Goal: Task Accomplishment & Management: Use online tool/utility

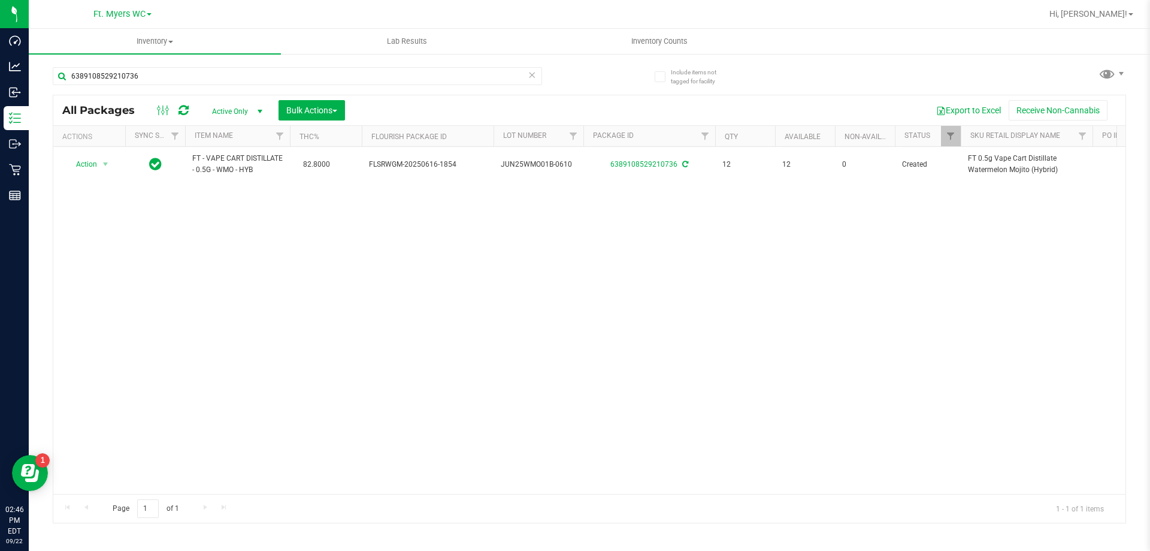
click at [518, 65] on div "6389108529210736" at bounding box center [321, 75] width 537 height 38
click at [510, 75] on input "6389108529210736" at bounding box center [297, 76] width 489 height 18
click at [510, 76] on input "6389108529210736" at bounding box center [297, 76] width 489 height 18
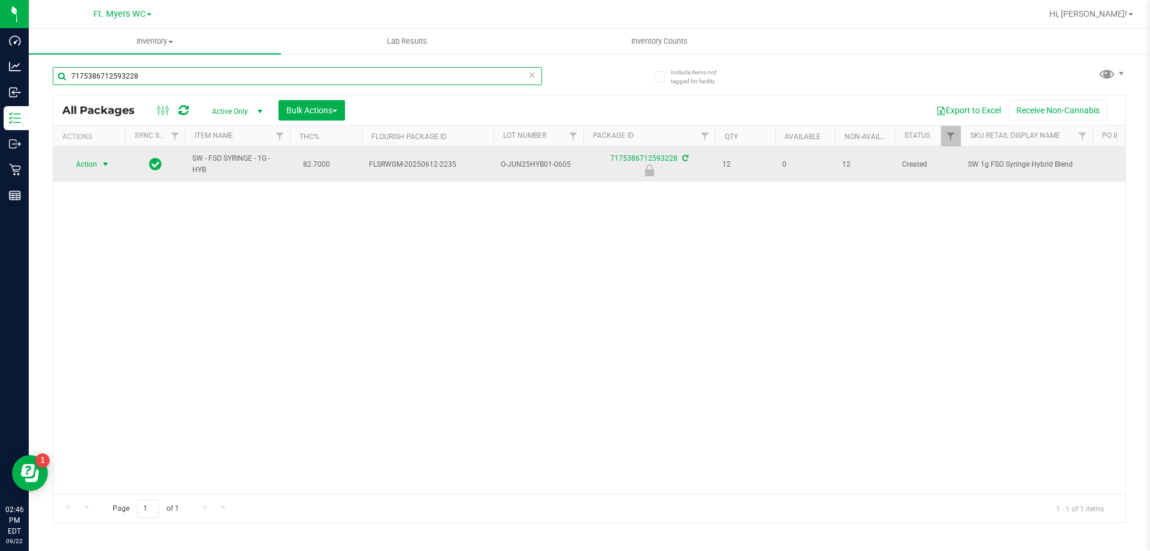
type input "7175386712593228"
click at [103, 164] on span "select" at bounding box center [106, 164] width 10 height 10
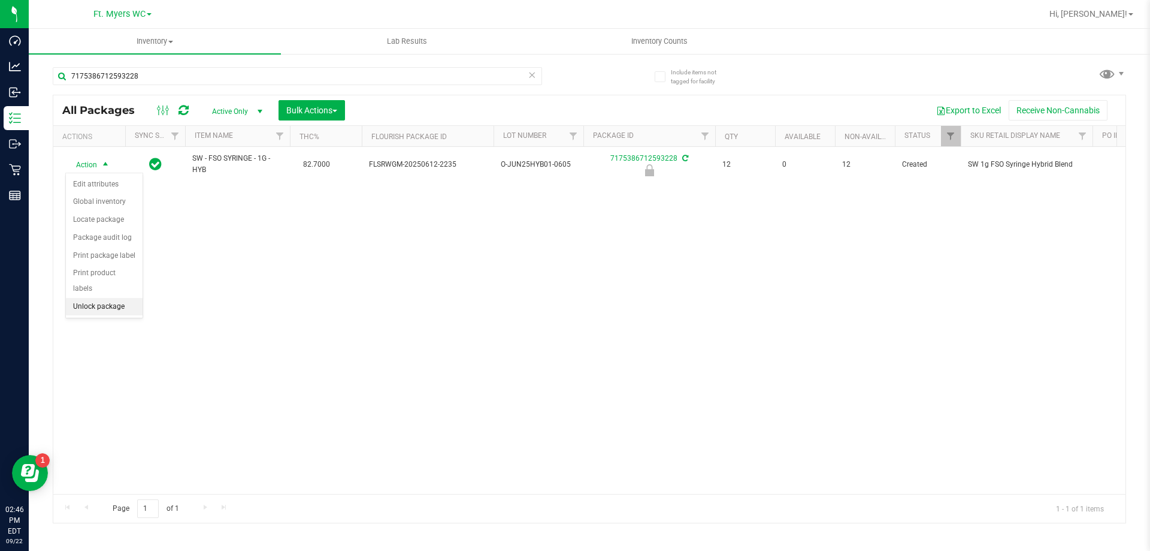
click at [77, 298] on li "Unlock package" at bounding box center [104, 307] width 77 height 18
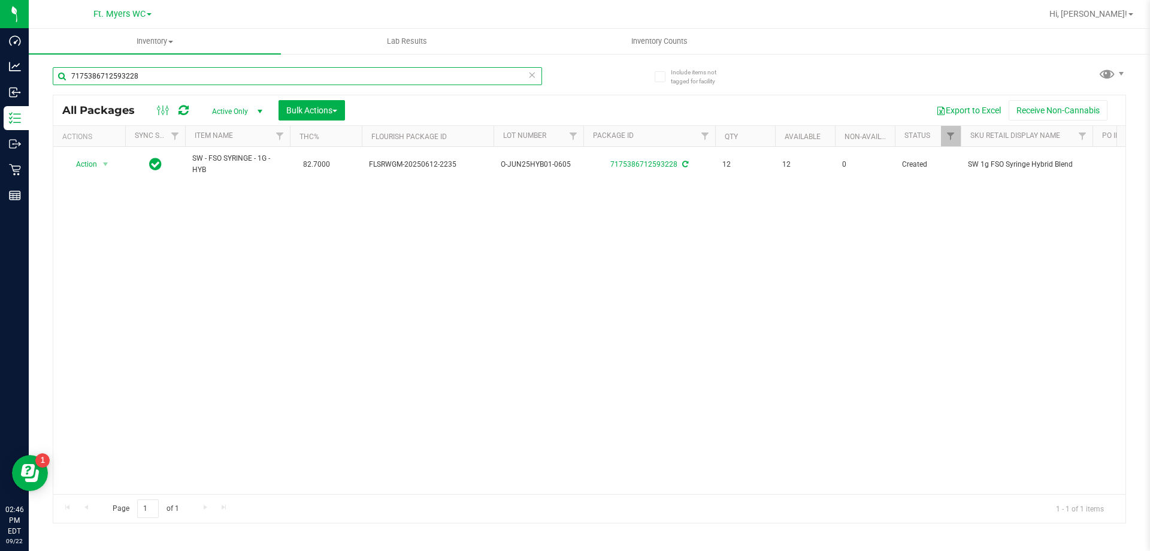
click at [410, 77] on input "7175386712593228" at bounding box center [297, 76] width 489 height 18
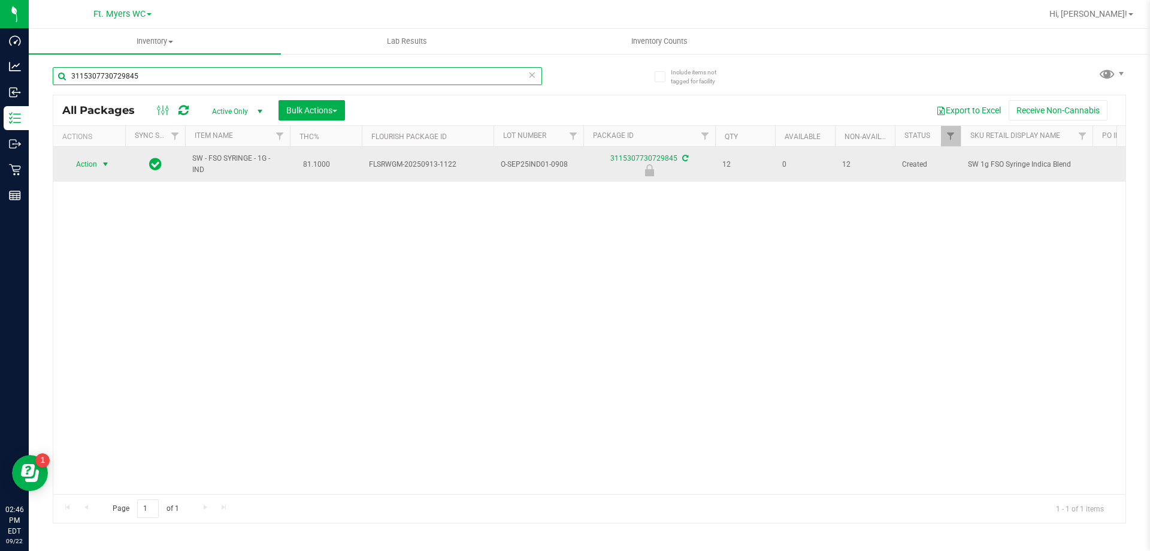
type input "3115307730729845"
click at [85, 166] on span "Action" at bounding box center [81, 164] width 32 height 17
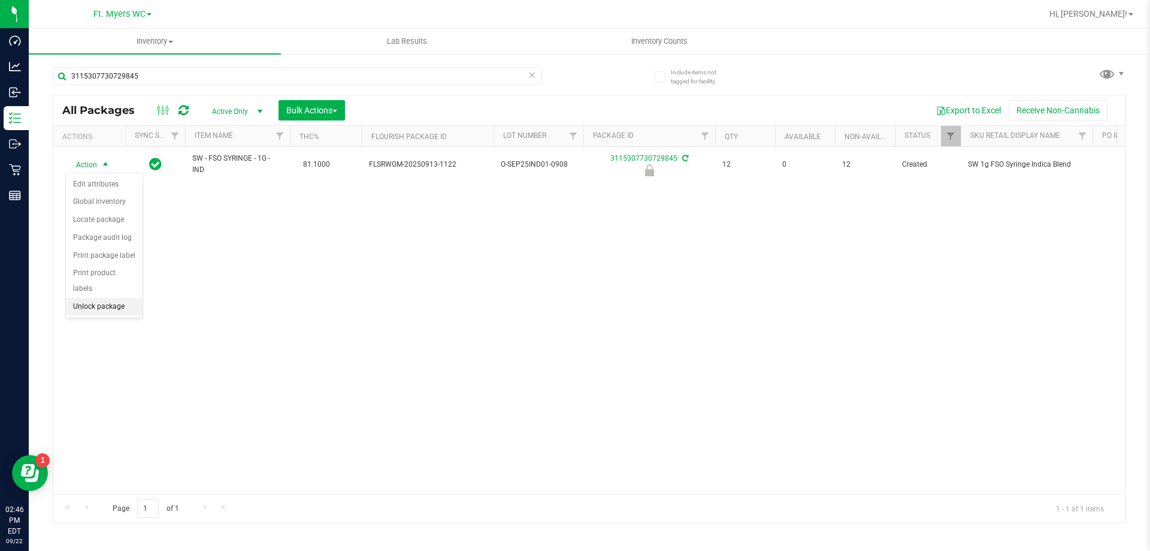
click at [98, 298] on li "Unlock package" at bounding box center [104, 307] width 77 height 18
click at [162, 97] on div "All Packages Active Only Active Only Lab Samples Locked All External Internal B…" at bounding box center [589, 110] width 1072 height 30
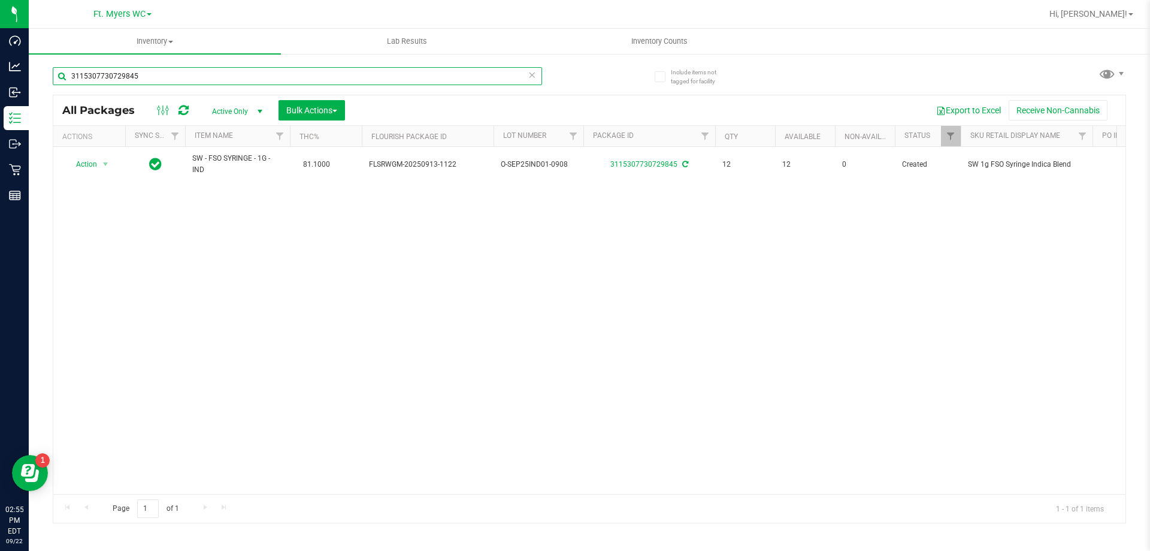
click at [144, 76] on input "3115307730729845" at bounding box center [297, 76] width 489 height 18
type input "3"
type input "c"
type input "xrl"
